Goal: Task Accomplishment & Management: Complete application form

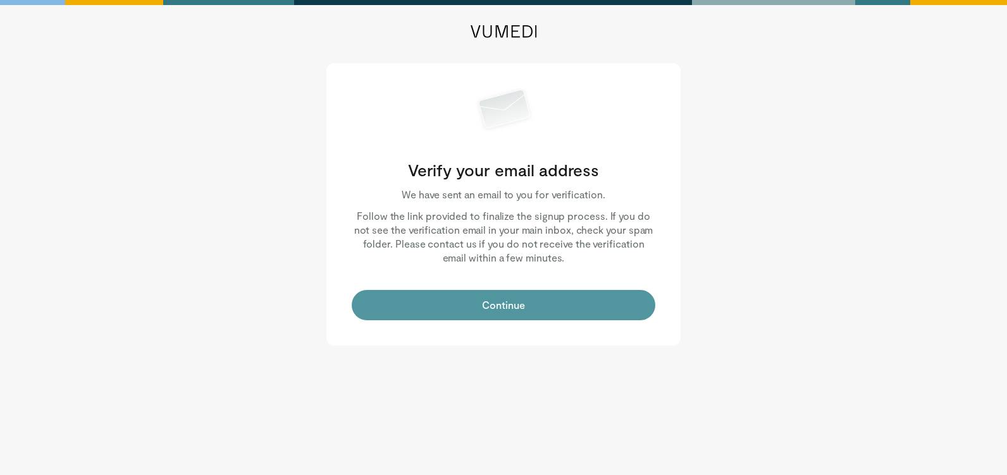
click at [563, 310] on button "Continue" at bounding box center [503, 305] width 303 height 30
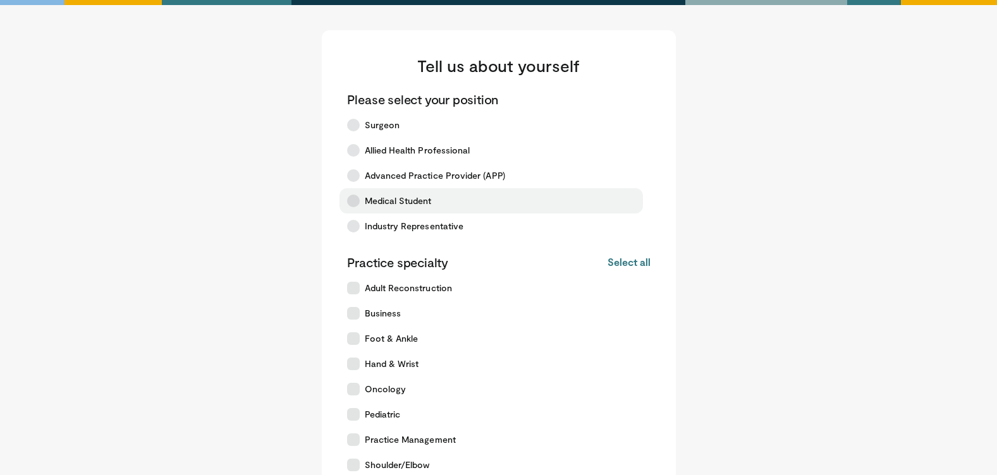
click at [395, 206] on span "Medical Student" at bounding box center [398, 201] width 67 height 13
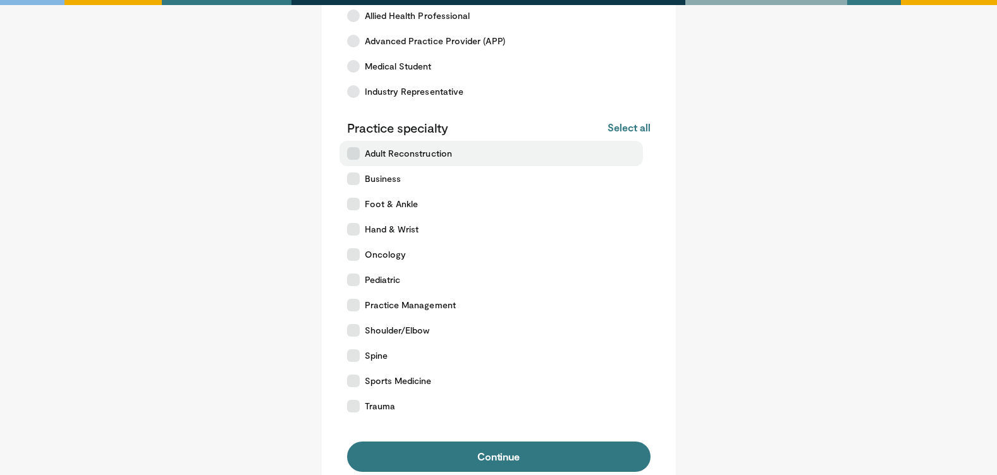
scroll to position [63, 0]
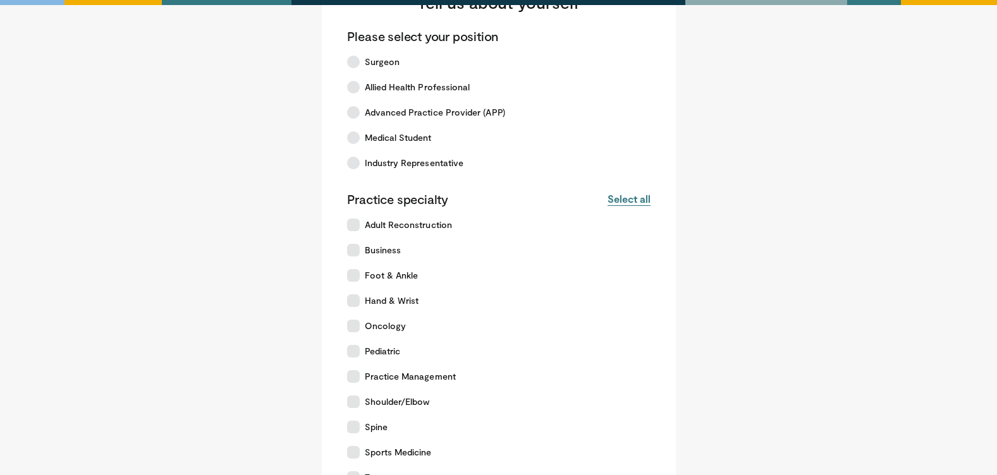
click at [639, 198] on button "Select all" at bounding box center [629, 199] width 42 height 14
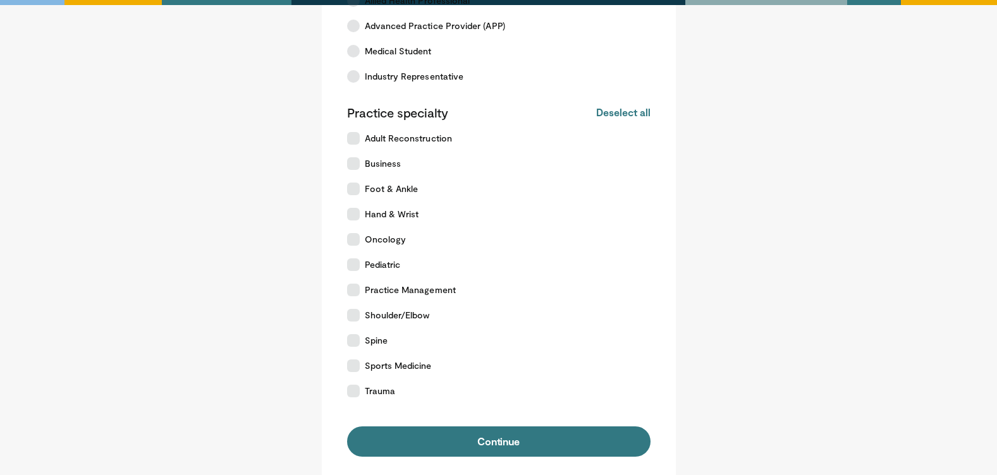
scroll to position [282, 0]
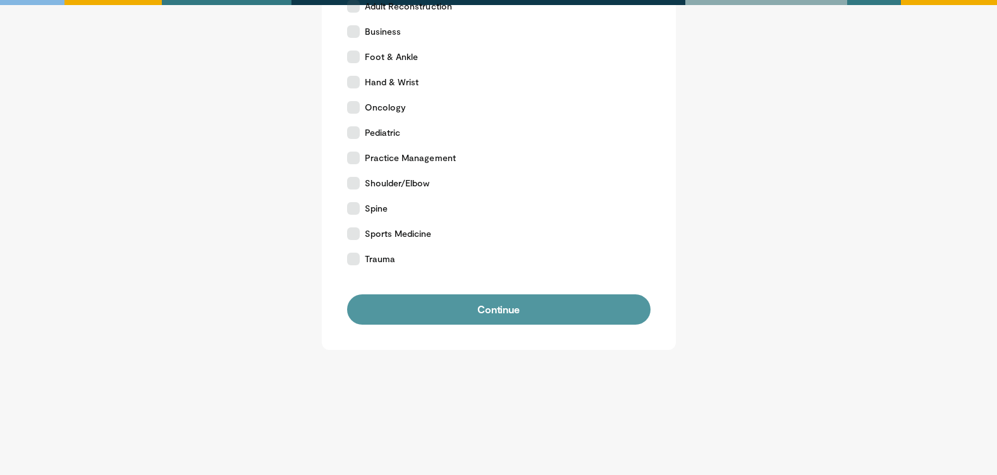
click at [491, 314] on button "Continue" at bounding box center [498, 310] width 303 height 30
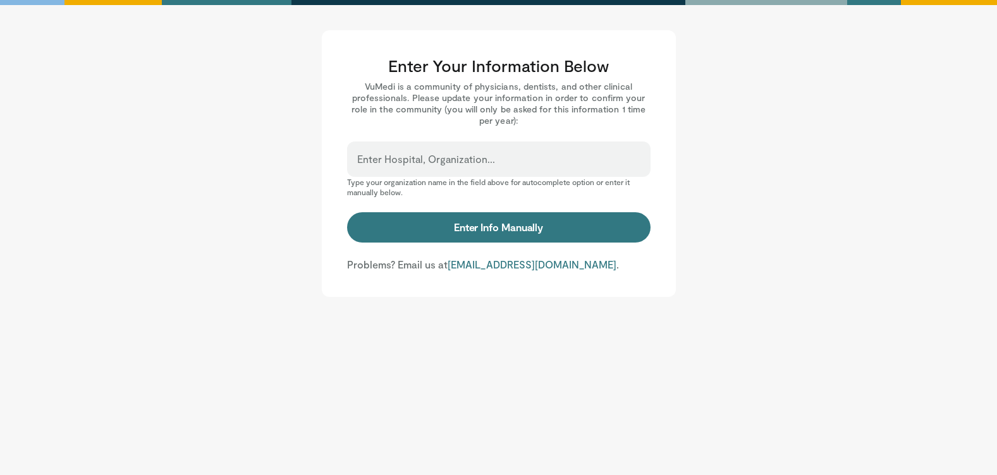
click at [441, 160] on input "Enter Hospital, Organization..." at bounding box center [498, 165] width 283 height 14
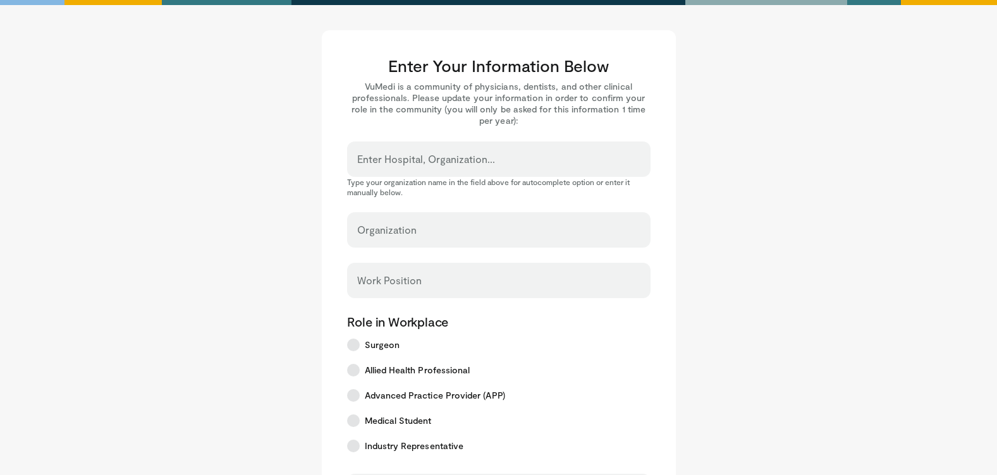
click at [455, 176] on div "Enter Hospital, Organization..." at bounding box center [498, 159] width 303 height 35
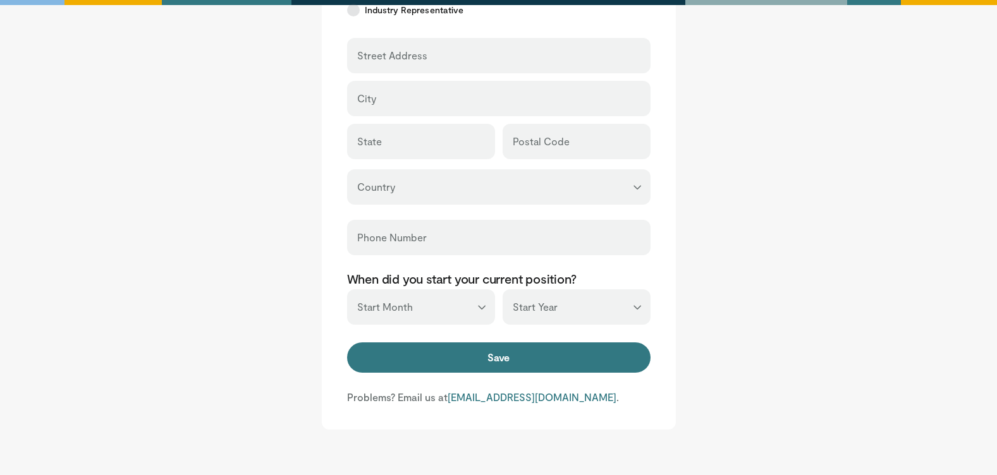
scroll to position [506, 0]
